Goal: Task Accomplishment & Management: Complete application form

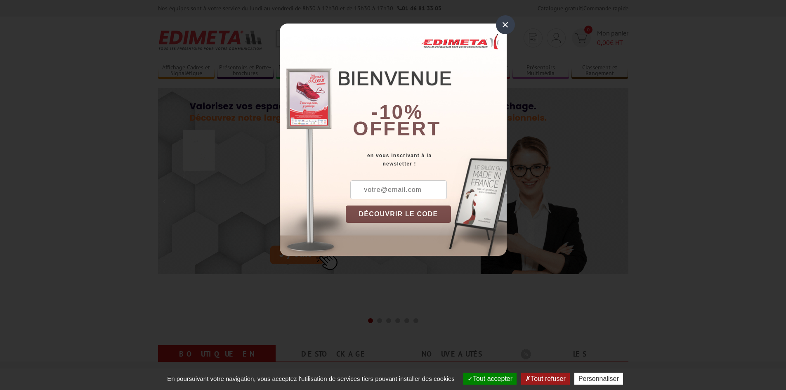
click at [505, 24] on div "×" at bounding box center [505, 24] width 19 height 19
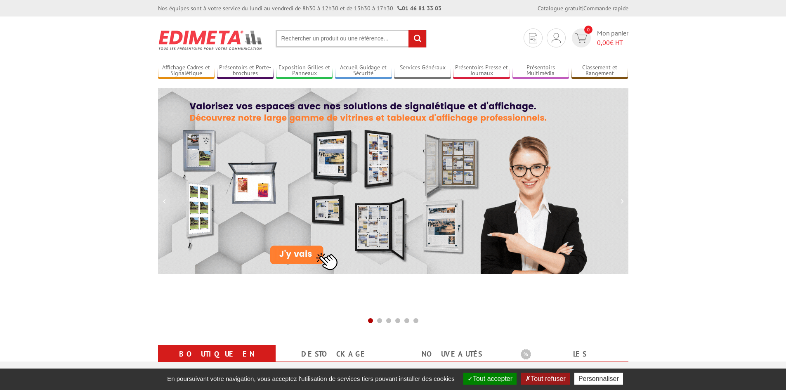
click at [323, 36] on input "text" at bounding box center [351, 39] width 151 height 18
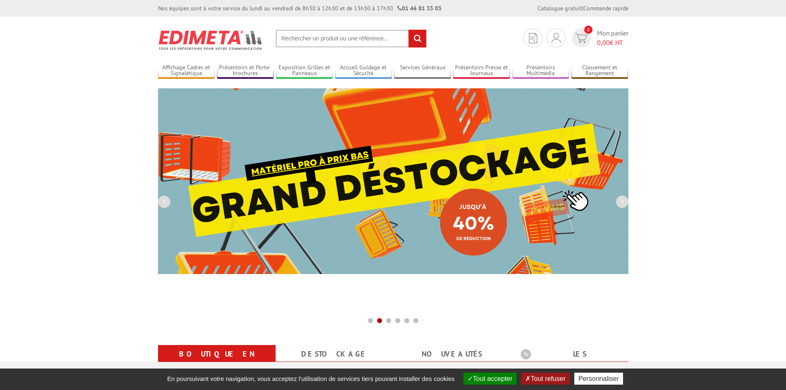
click at [328, 37] on input "text" at bounding box center [351, 39] width 151 height 18
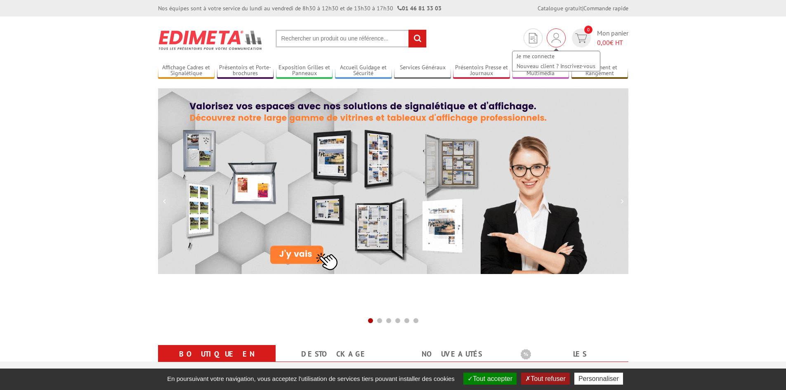
click at [556, 43] on div "Je me connecte Nouveau client ? Inscrivez-vous" at bounding box center [556, 57] width 89 height 29
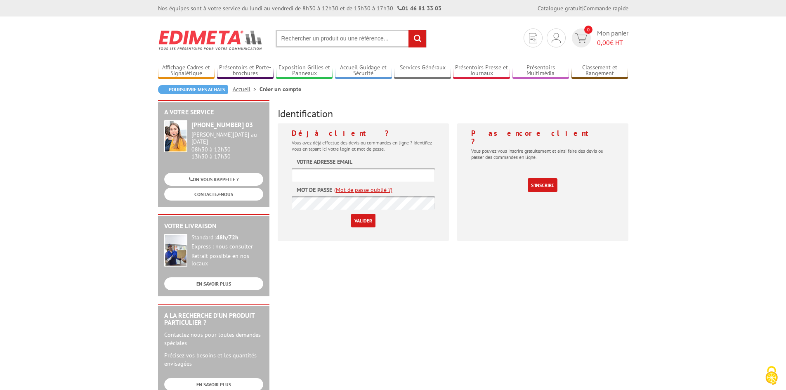
click at [356, 169] on input "text" at bounding box center [363, 175] width 143 height 14
click at [300, 315] on div "A votre service +33 (0)1 46 81 33 03 Du Lundi au Vendredi 08h30 à 12h30 13h30 à…" at bounding box center [393, 320] width 479 height 440
